Goal: Task Accomplishment & Management: Use online tool/utility

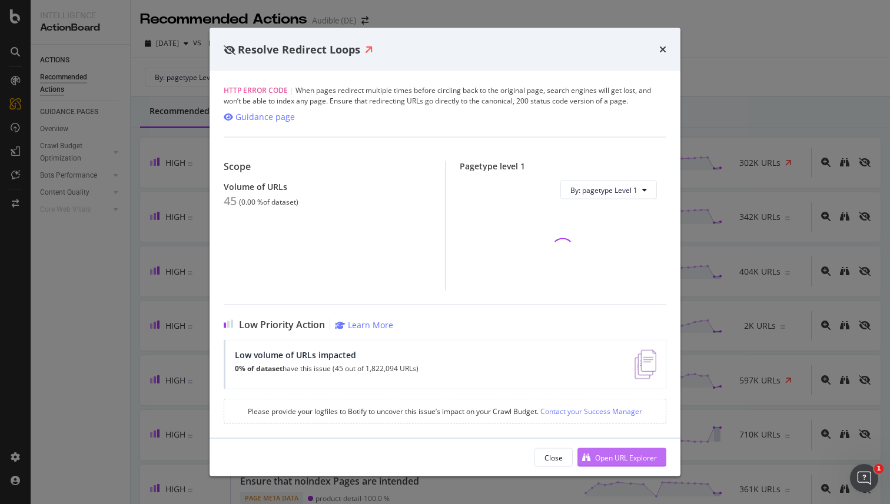
click at [608, 457] on div "Open URL Explorer" at bounding box center [626, 457] width 62 height 10
